Goal: Navigation & Orientation: Understand site structure

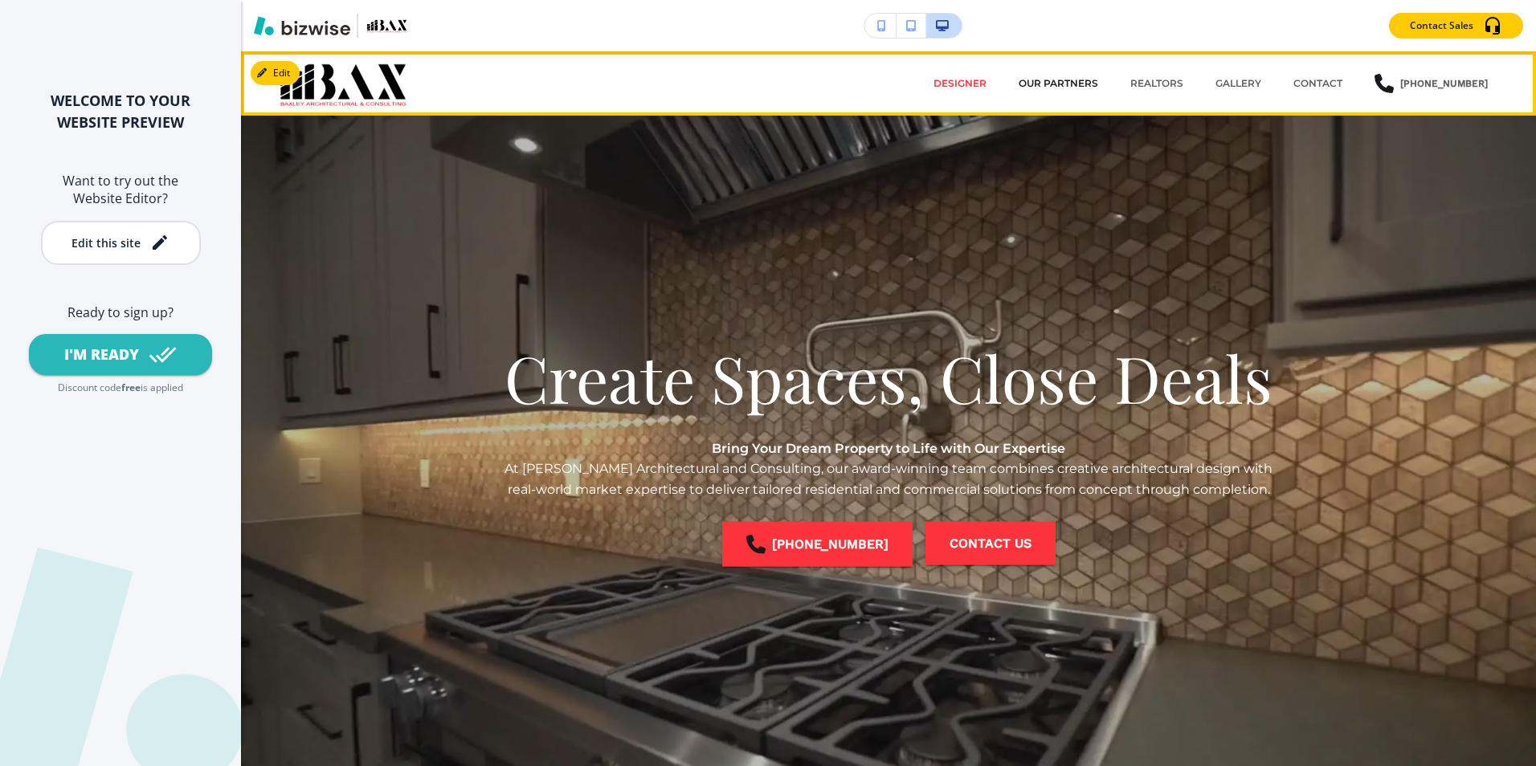
click at [1056, 83] on p "OUR PARTNERS" at bounding box center [1059, 83] width 80 height 14
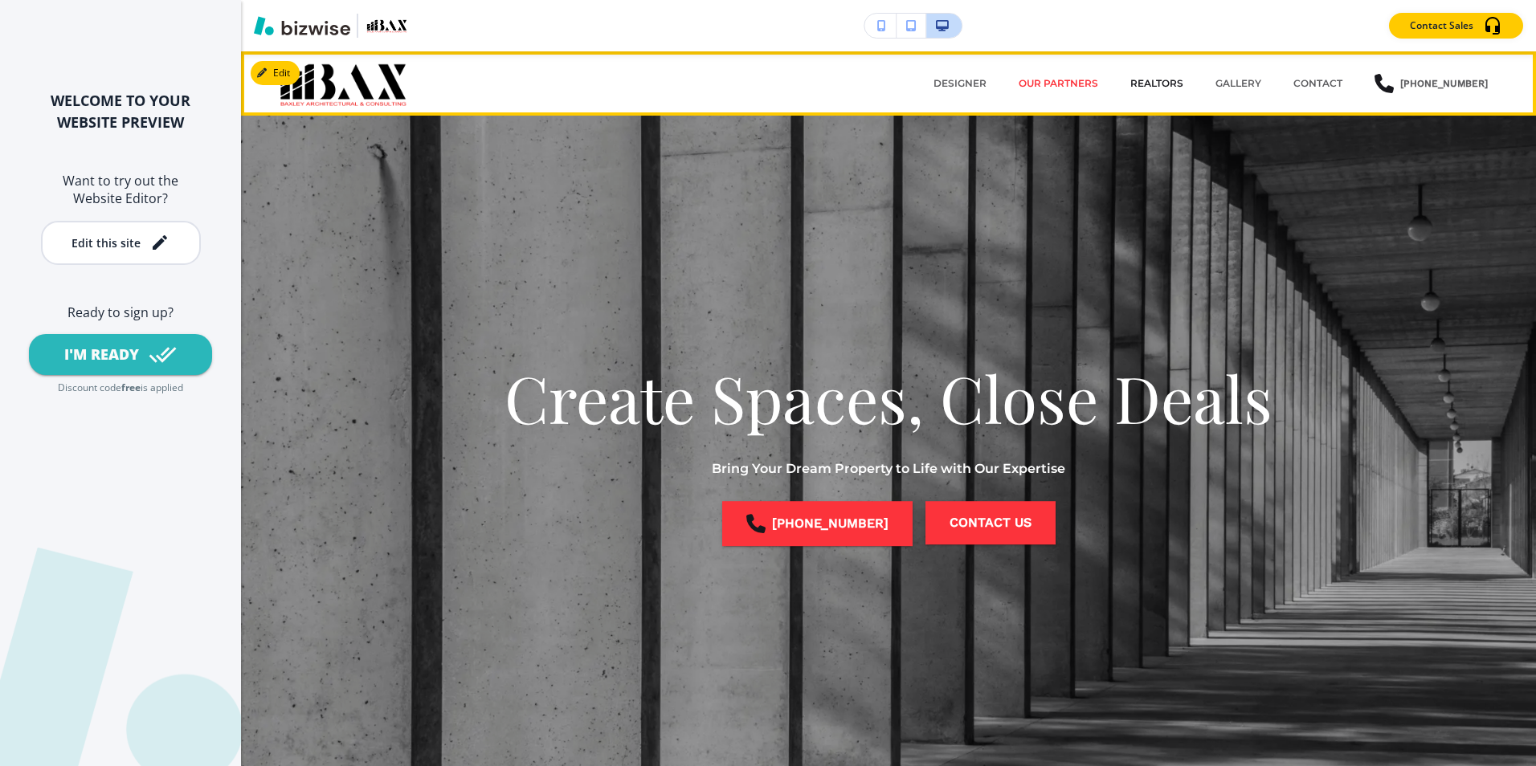
click at [1158, 79] on p "REALTORS" at bounding box center [1156, 83] width 53 height 14
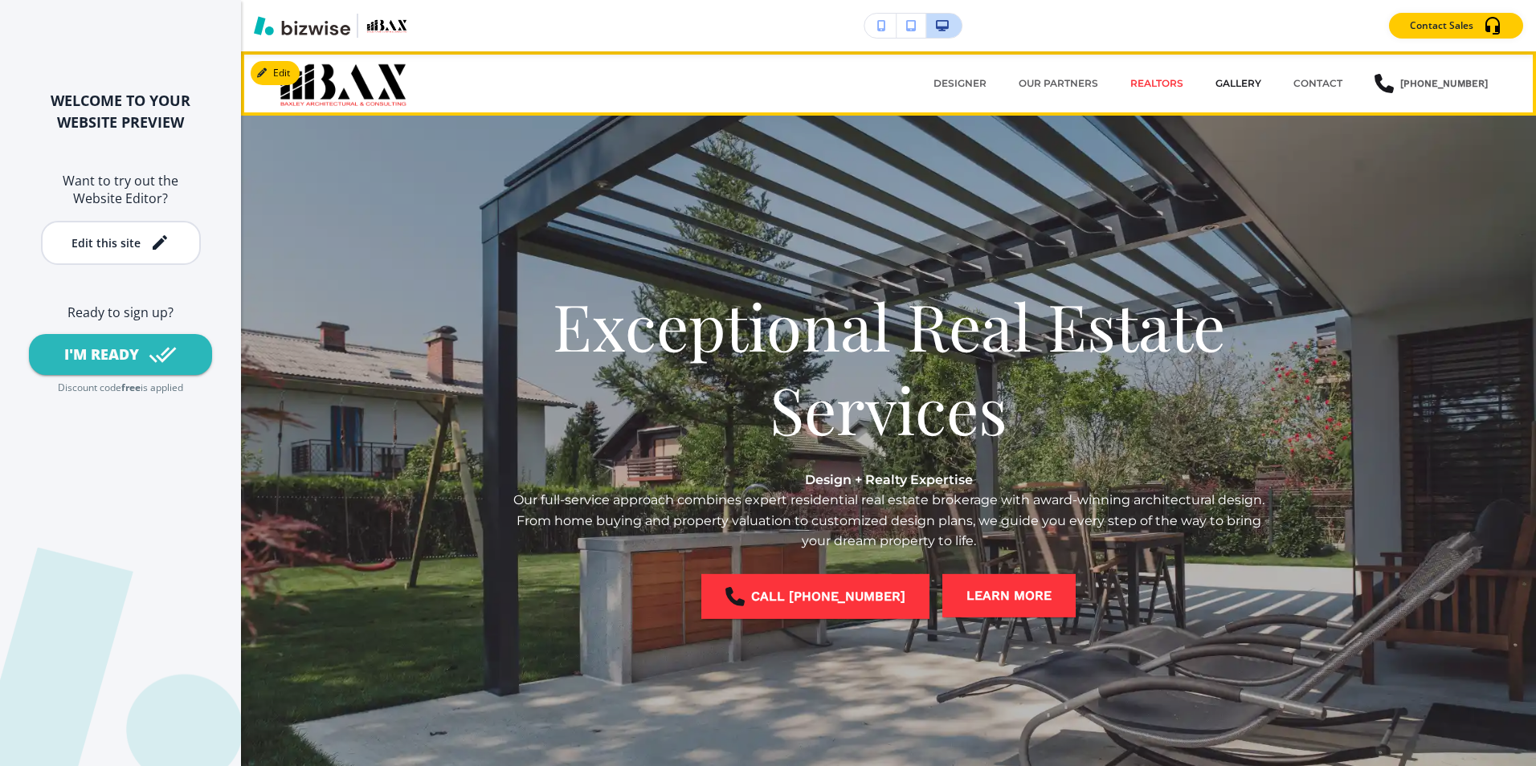
click at [1245, 79] on p "GALLERY" at bounding box center [1238, 83] width 46 height 14
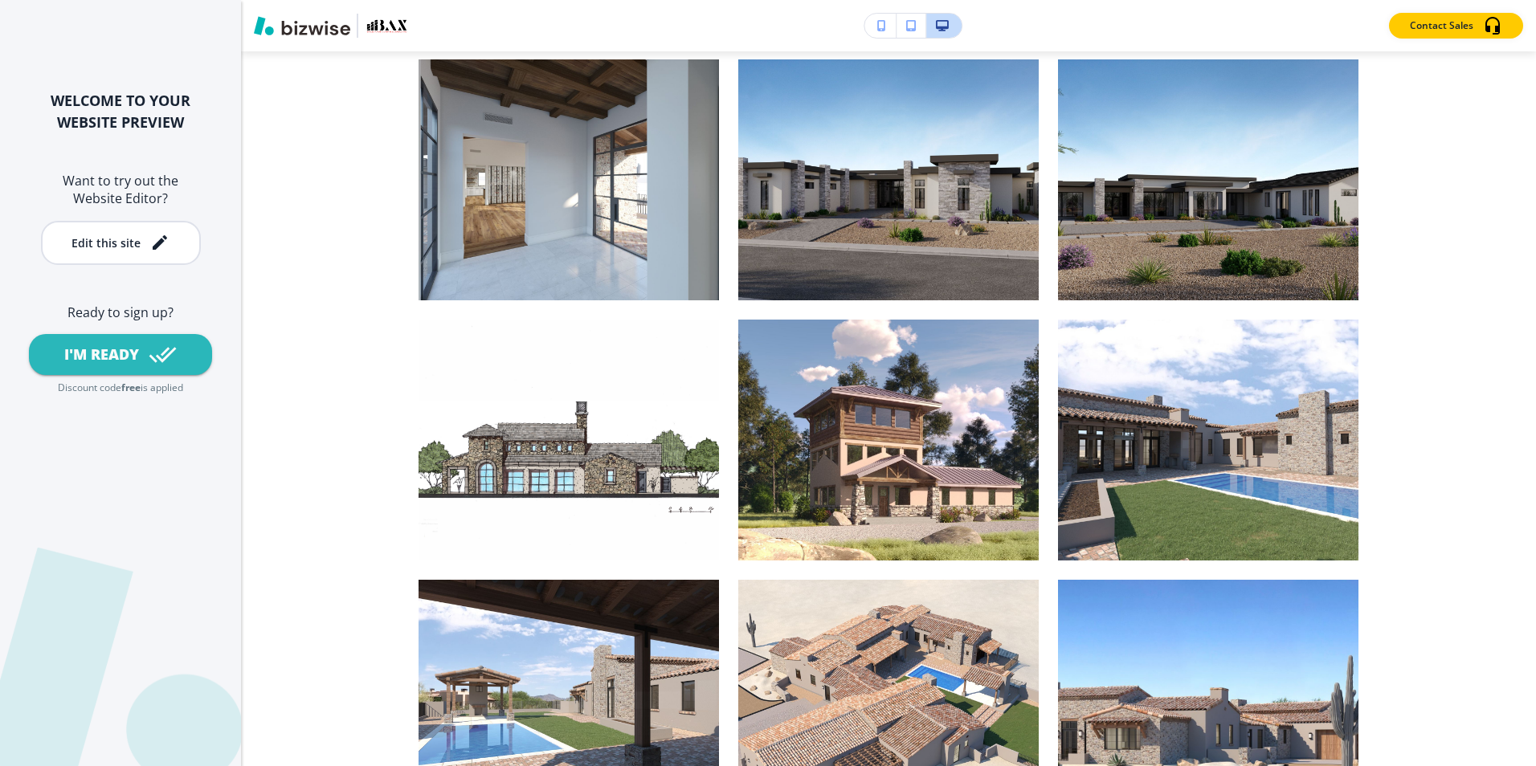
scroll to position [7794, 0]
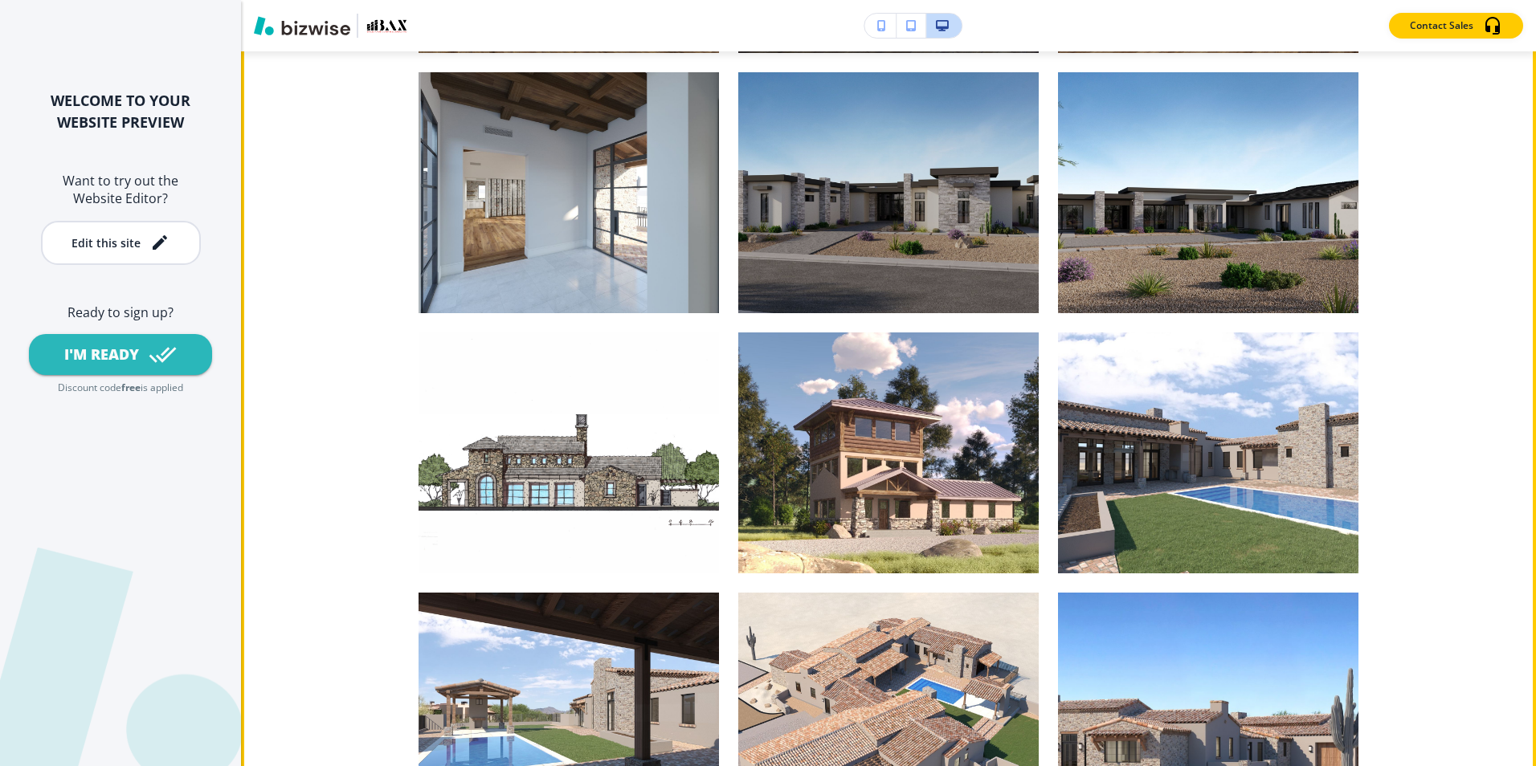
click at [864, 189] on div "button" at bounding box center [888, 192] width 300 height 241
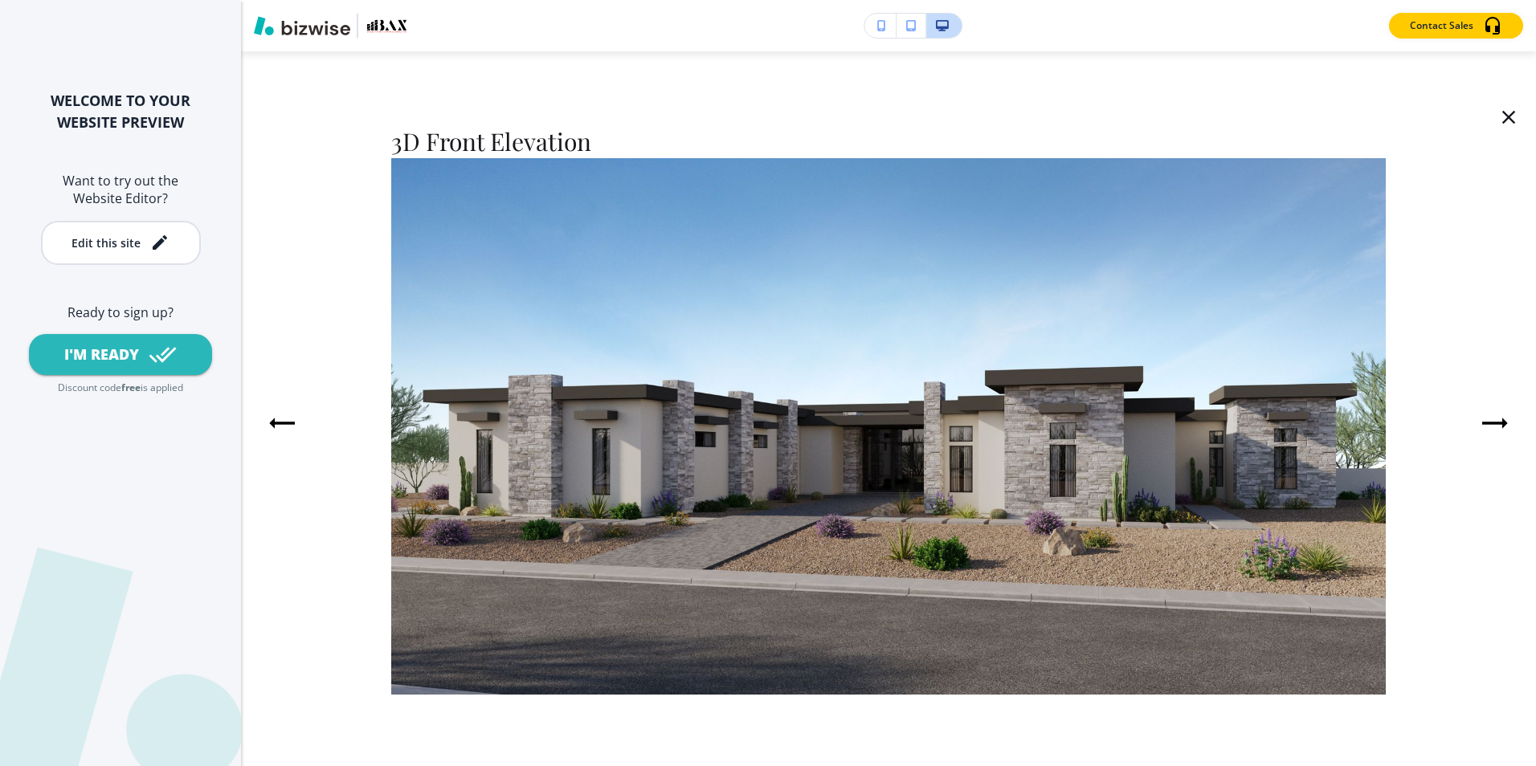
click at [1499, 419] on icon "Next Slide" at bounding box center [1494, 423] width 32 height 32
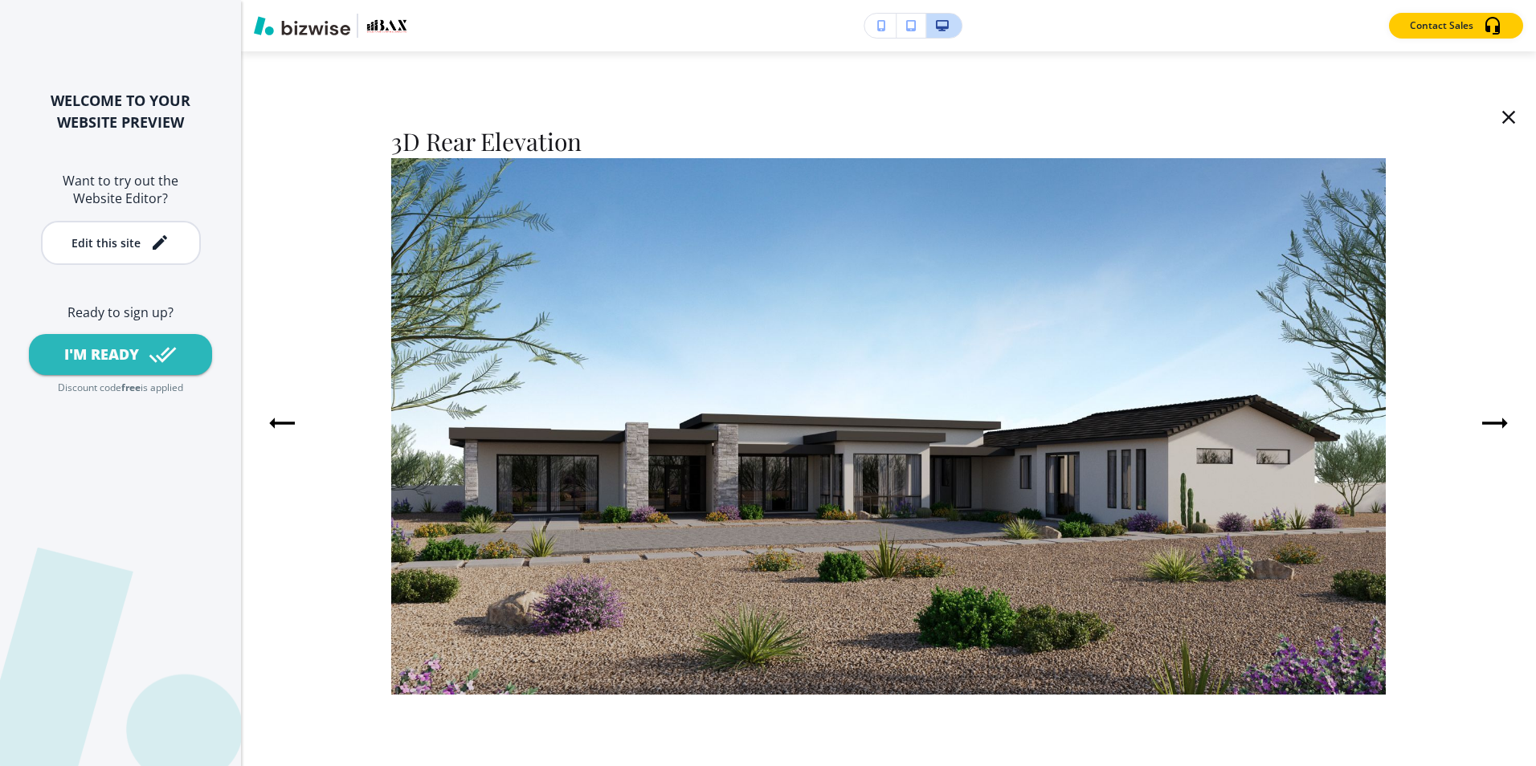
click at [1506, 117] on icon "button" at bounding box center [1508, 117] width 22 height 22
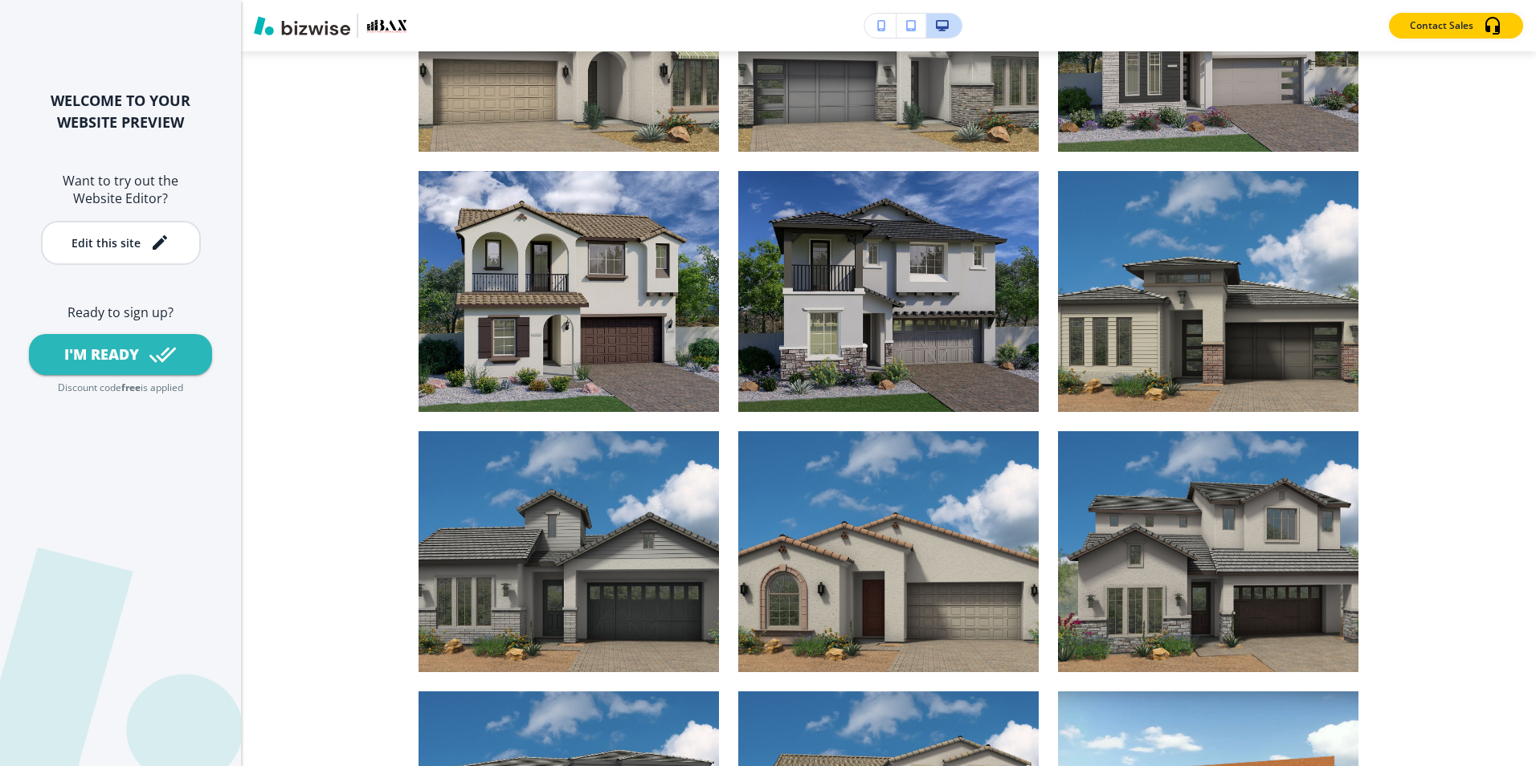
scroll to position [0, 0]
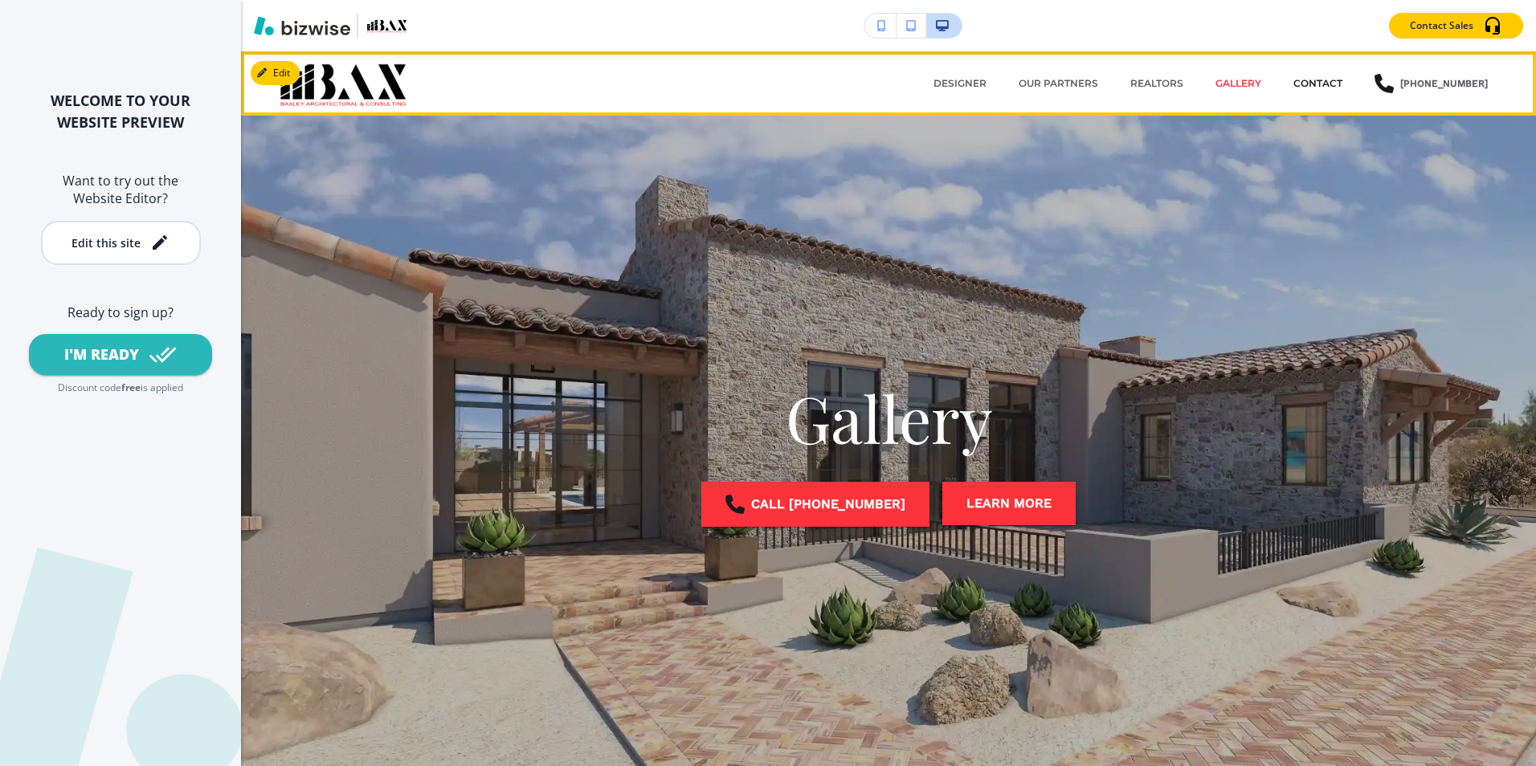
click at [1318, 82] on p "CONTACT" at bounding box center [1317, 83] width 49 height 14
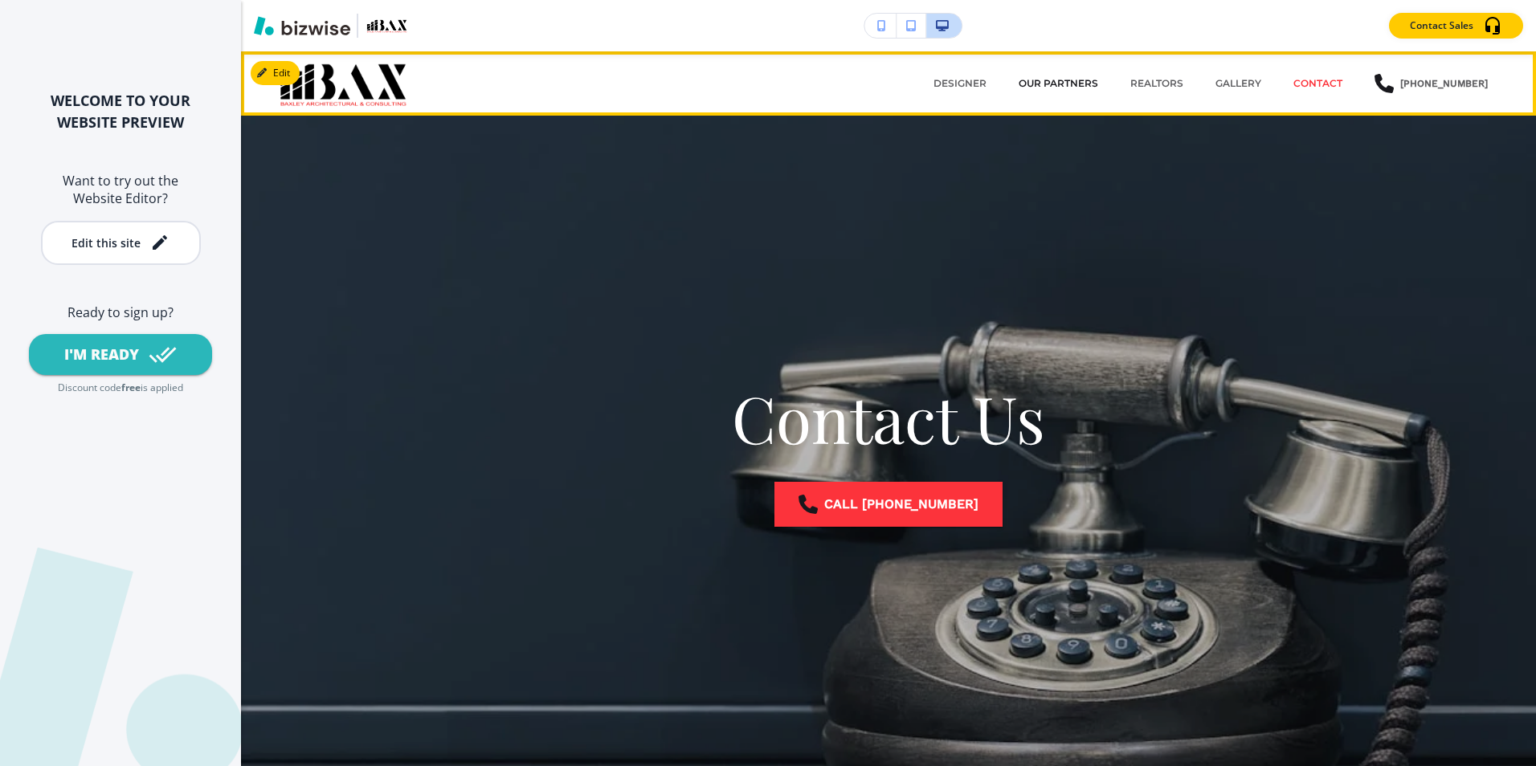
click at [1071, 79] on p "OUR PARTNERS" at bounding box center [1059, 83] width 80 height 14
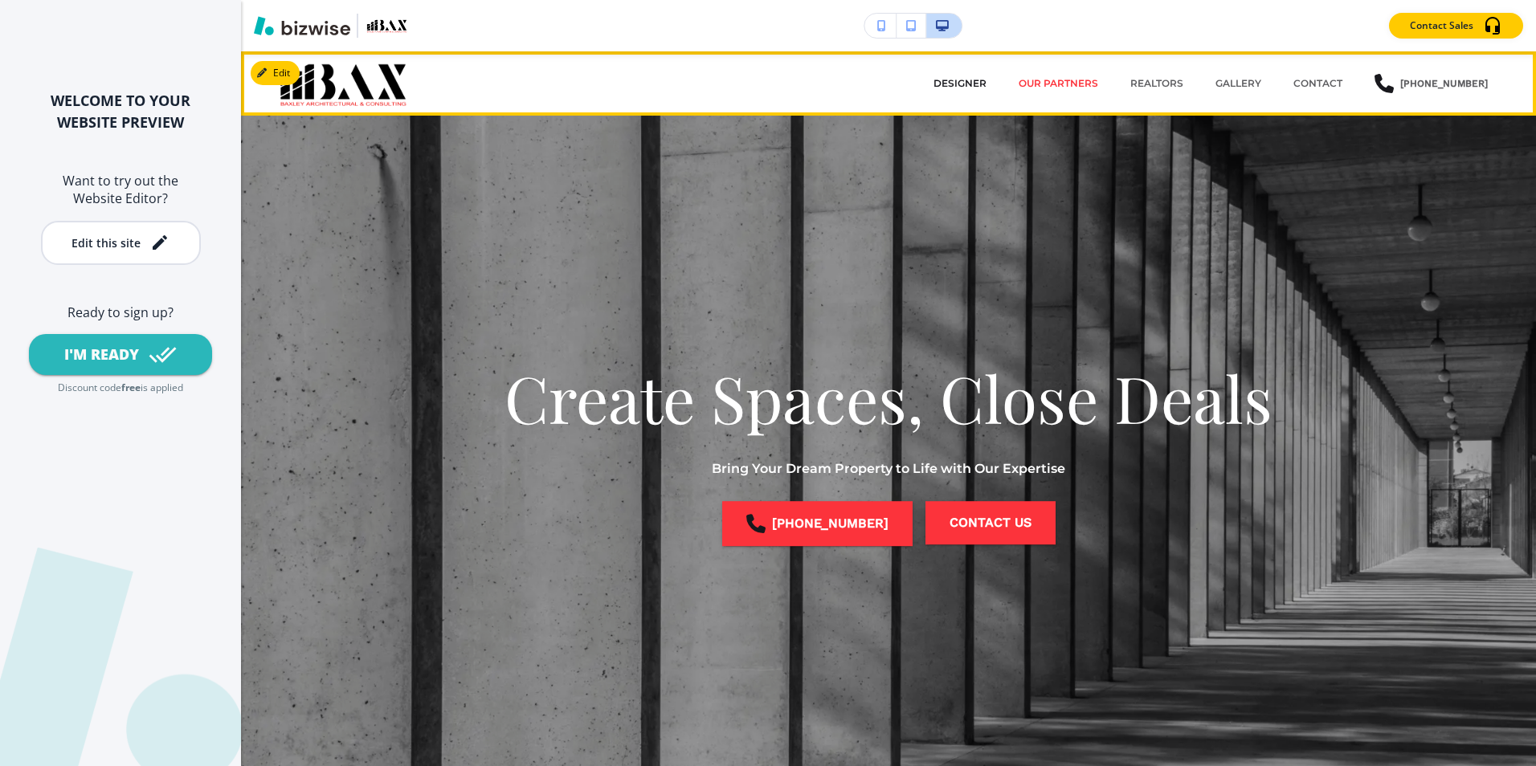
click at [962, 77] on p "DESIGNER" at bounding box center [959, 83] width 53 height 14
